Goal: Task Accomplishment & Management: Use online tool/utility

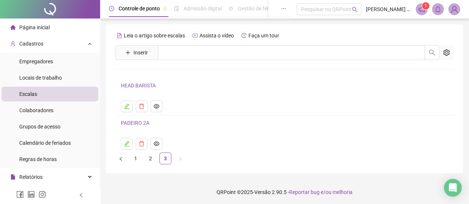
click at [61, 31] on li "Página inicial" at bounding box center [49, 27] width 97 height 15
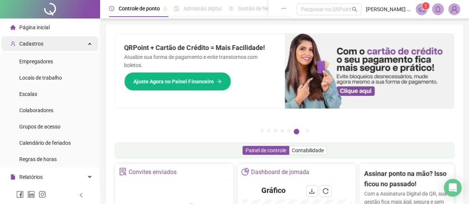
click at [41, 41] on span "Cadastros" at bounding box center [31, 44] width 24 height 6
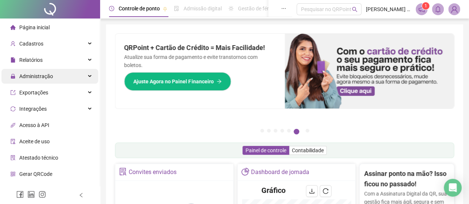
click at [58, 77] on div "Administração" at bounding box center [49, 76] width 97 height 15
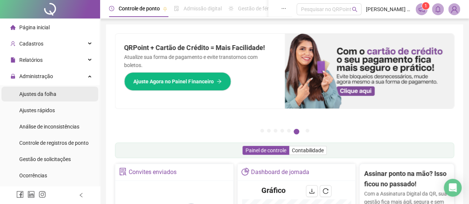
click at [55, 99] on div "Ajustes da folha" at bounding box center [37, 94] width 37 height 15
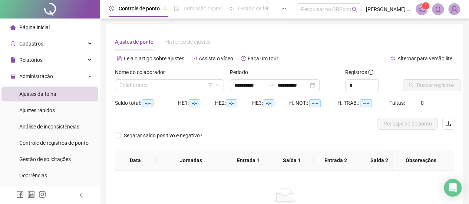
type input "**********"
click at [179, 84] on input "search" at bounding box center [165, 85] width 93 height 11
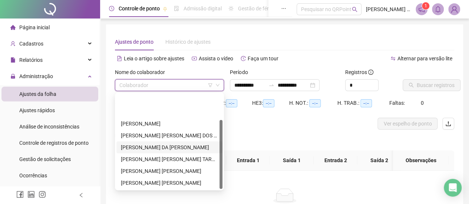
scroll to position [36, 0]
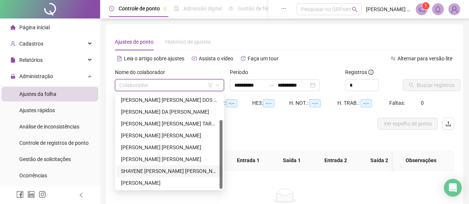
click at [160, 172] on div "SHAYENE [PERSON_NAME] [PERSON_NAME]" at bounding box center [169, 171] width 97 height 8
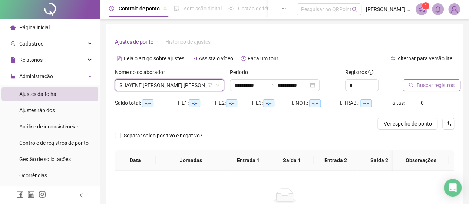
click at [415, 84] on button "Buscar registros" at bounding box center [431, 85] width 58 height 12
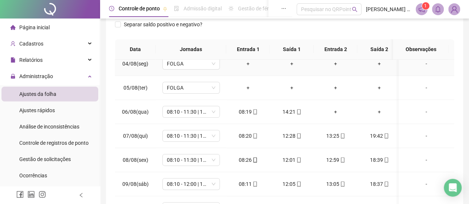
scroll to position [111, 0]
